Goal: Information Seeking & Learning: Learn about a topic

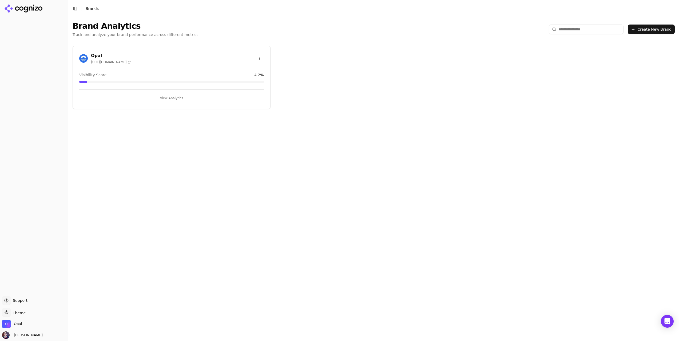
click at [171, 98] on button "View Analytics" at bounding box center [171, 98] width 185 height 9
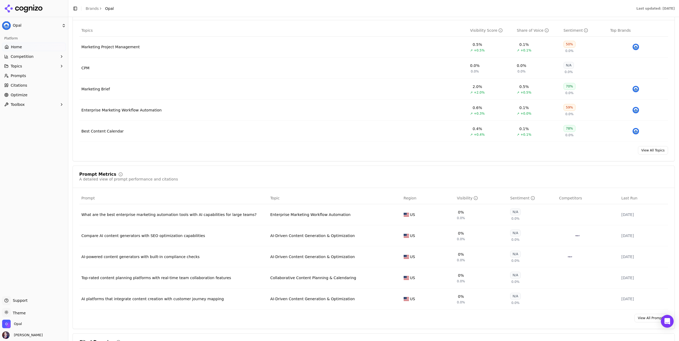
scroll to position [340, 0]
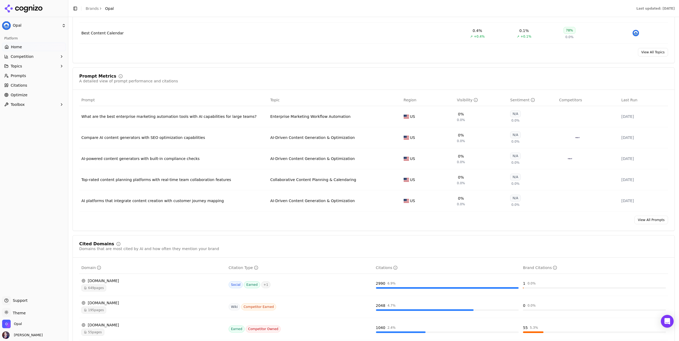
click at [642, 224] on link "View All Prompts" at bounding box center [652, 220] width 34 height 9
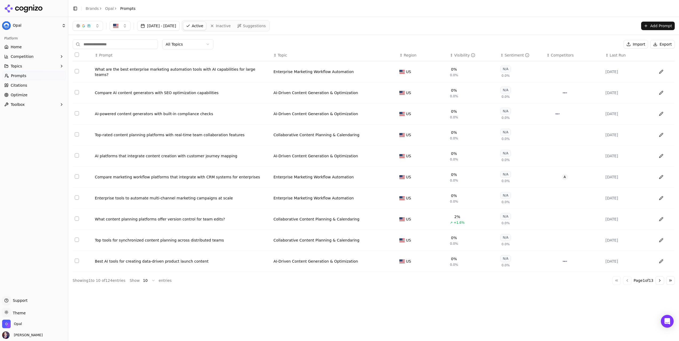
click at [178, 199] on div "Enterprise tools to automate multi-channel marketing campaigns at scale" at bounding box center [182, 198] width 174 height 5
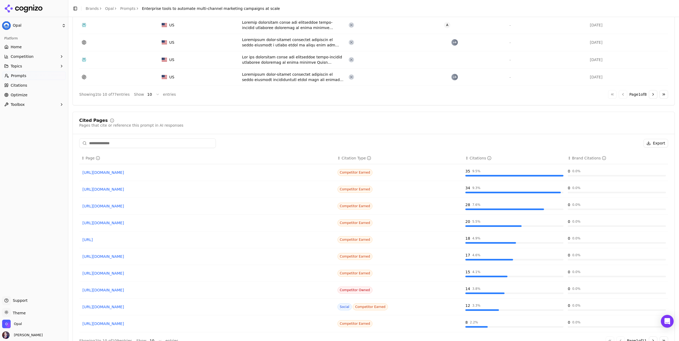
scroll to position [330, 0]
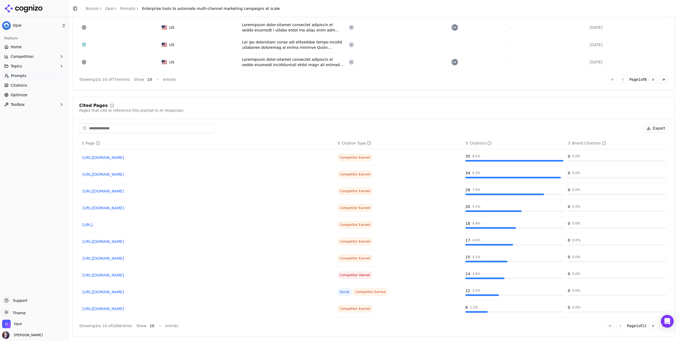
click at [120, 174] on link "[URL][DOMAIN_NAME]" at bounding box center [207, 174] width 250 height 5
